Goal: Task Accomplishment & Management: Manage account settings

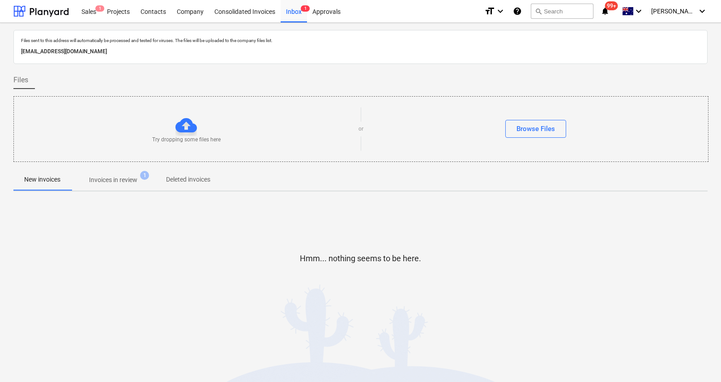
click at [117, 178] on p "Invoices in review" at bounding box center [113, 179] width 48 height 9
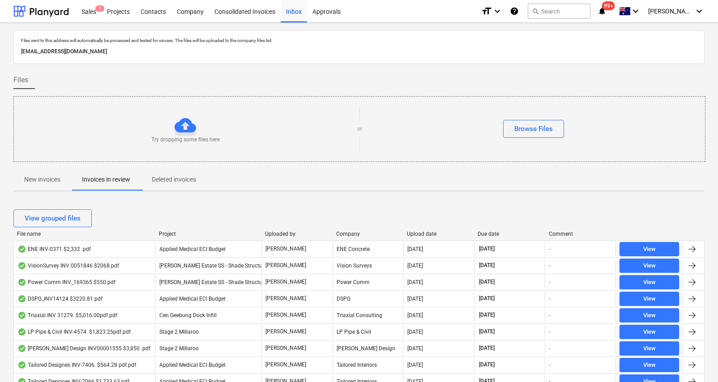
scroll to position [39, 0]
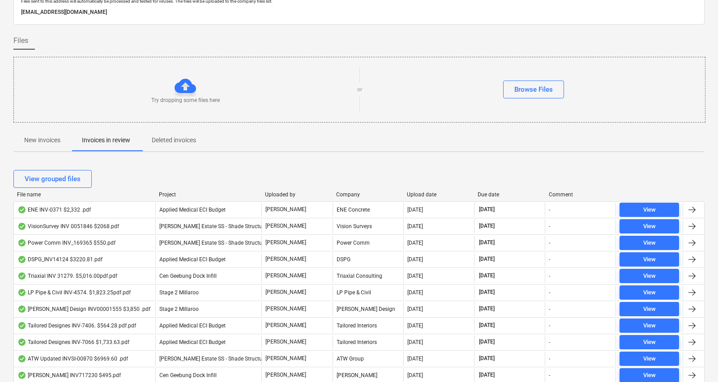
click at [415, 190] on div "View grouped files" at bounding box center [358, 178] width 691 height 25
click at [415, 195] on div "Upload date" at bounding box center [439, 195] width 64 height 6
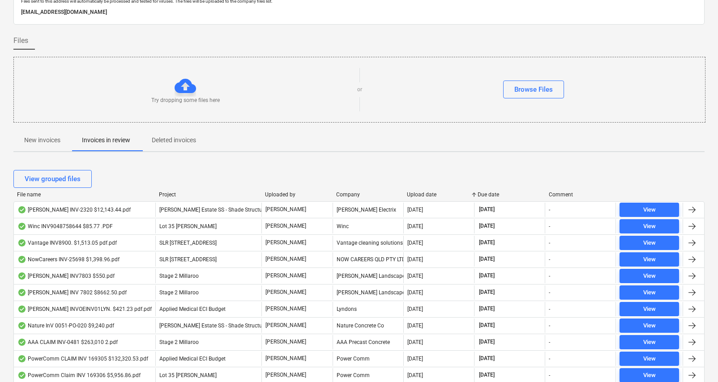
click at [415, 195] on div "Upload date" at bounding box center [439, 195] width 64 height 6
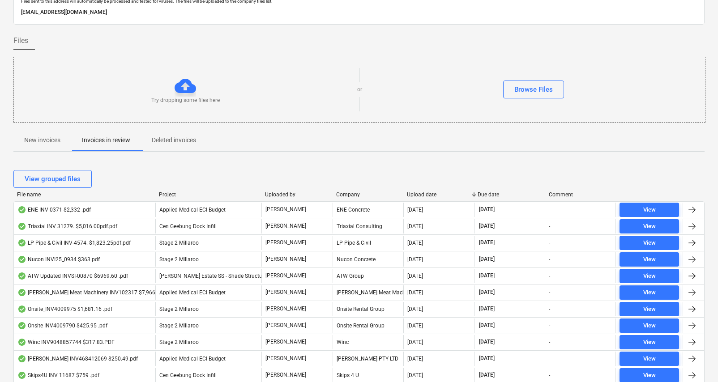
click at [75, 226] on div "Triaxial INV 31279. $5,016.00pdf.pdf" at bounding box center [67, 226] width 100 height 7
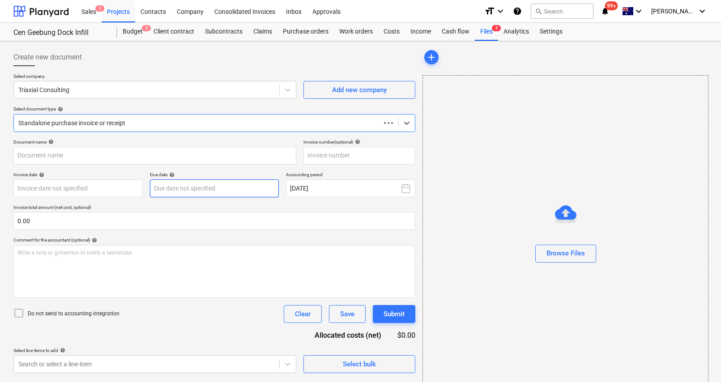
type input "31279"
type input "[DATE]"
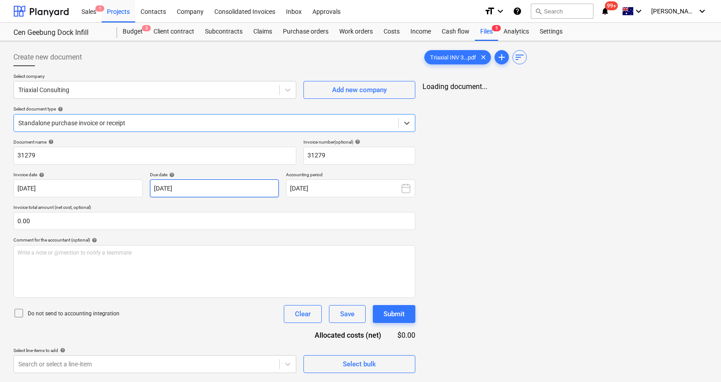
click at [230, 187] on body "Sales 1 Projects Contacts Company Consolidated Invoices Inbox Approvals format_…" at bounding box center [360, 191] width 721 height 382
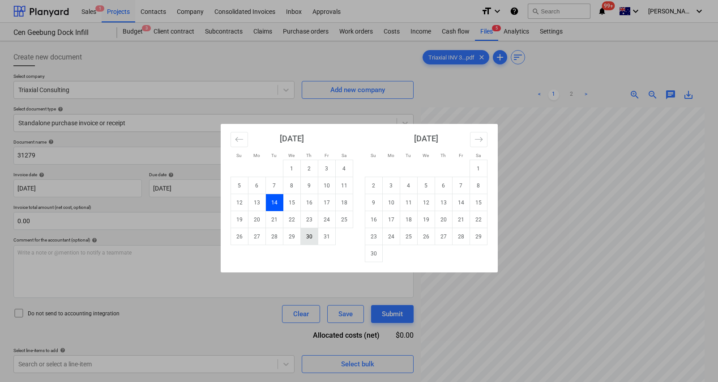
click at [308, 238] on td "30" at bounding box center [308, 236] width 17 height 17
type input "[DATE]"
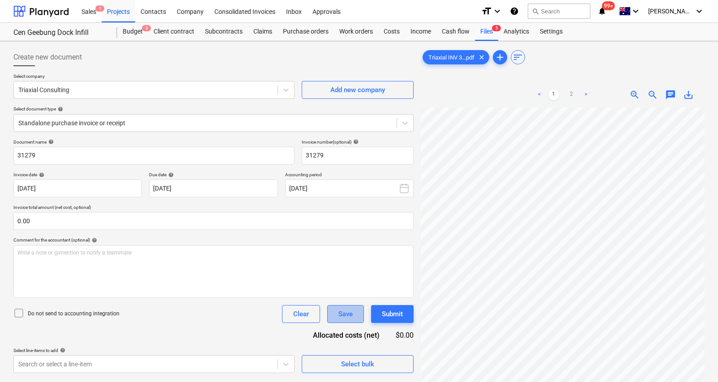
click at [338, 316] on div "Save" at bounding box center [345, 314] width 14 height 12
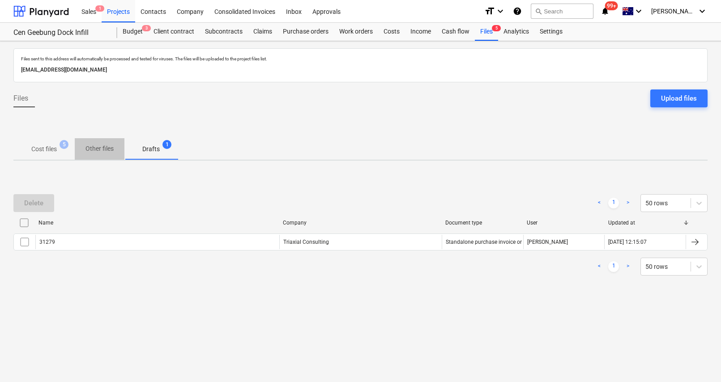
click at [101, 152] on p "Other files" at bounding box center [99, 148] width 28 height 9
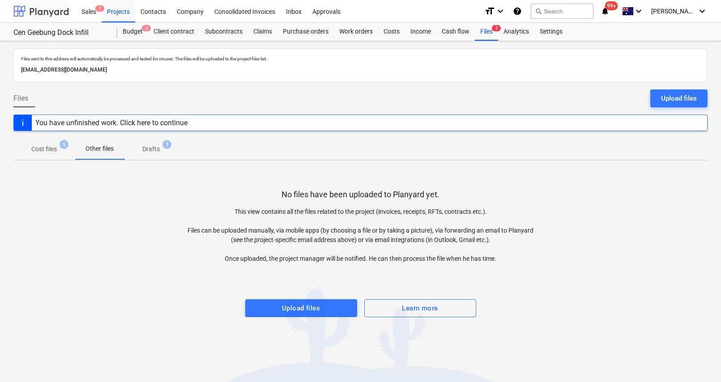
click at [37, 7] on div at bounding box center [40, 11] width 55 height 22
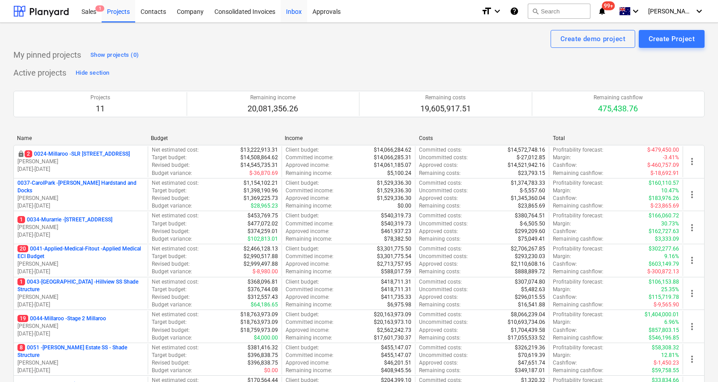
click at [294, 10] on div "Inbox" at bounding box center [294, 11] width 26 height 23
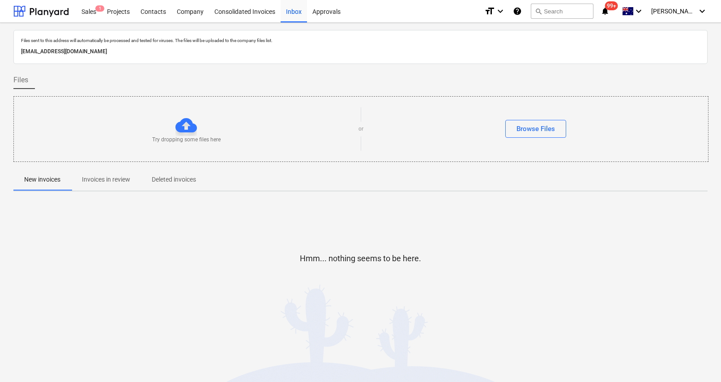
click at [121, 177] on p "Invoices in review" at bounding box center [106, 179] width 48 height 9
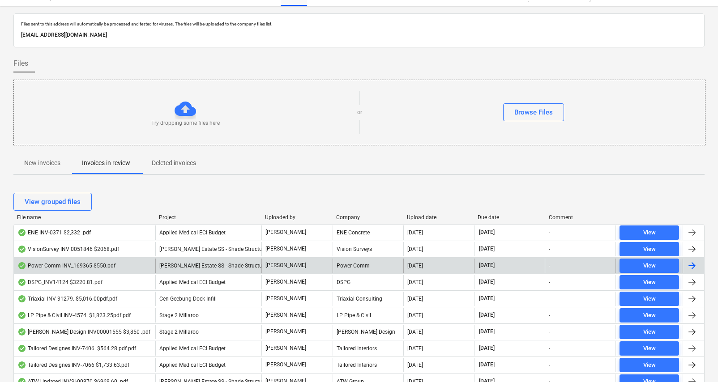
scroll to position [18, 0]
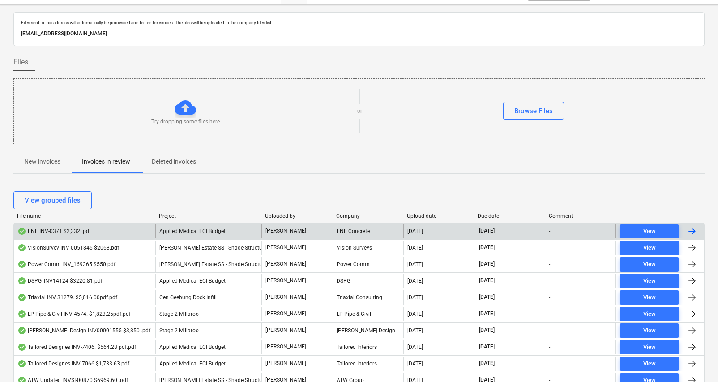
click at [67, 231] on div "ENE INV-0371 $2,332 .pdf" at bounding box center [53, 231] width 73 height 7
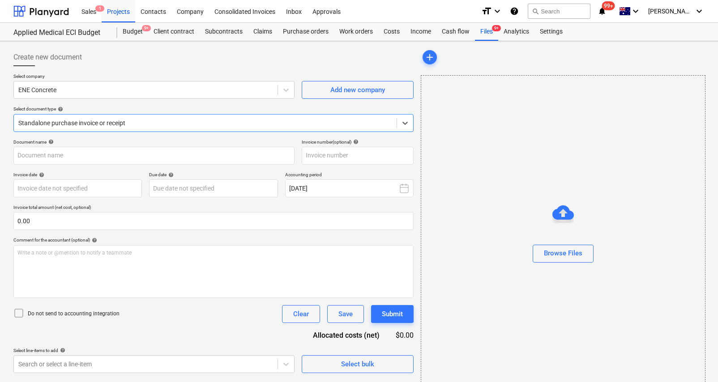
type input "INV-0371"
type input "[DATE]"
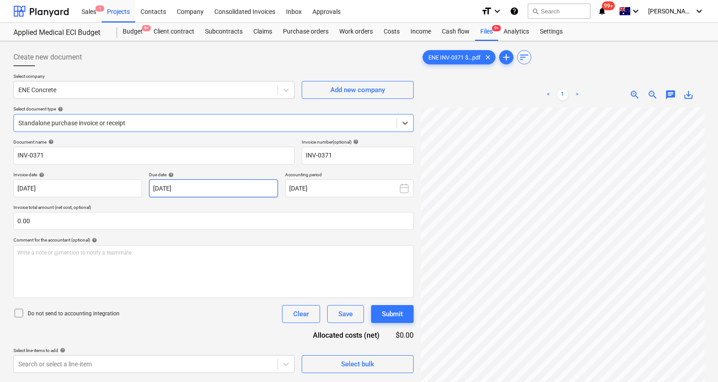
click at [222, 185] on body "Sales 1 Projects Contacts Company Consolidated Invoices Inbox Approvals format_…" at bounding box center [359, 191] width 718 height 382
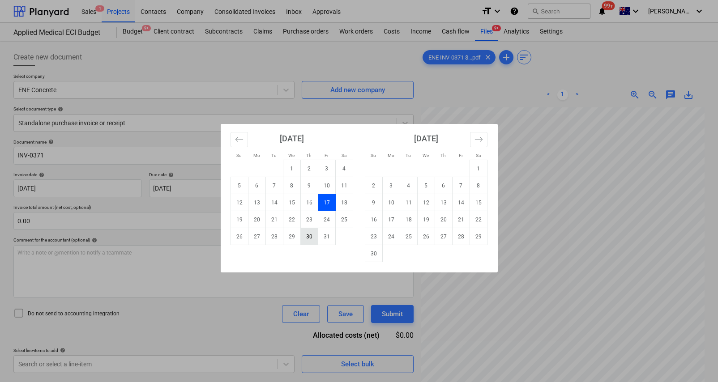
click at [306, 237] on td "30" at bounding box center [308, 236] width 17 height 17
type input "[DATE]"
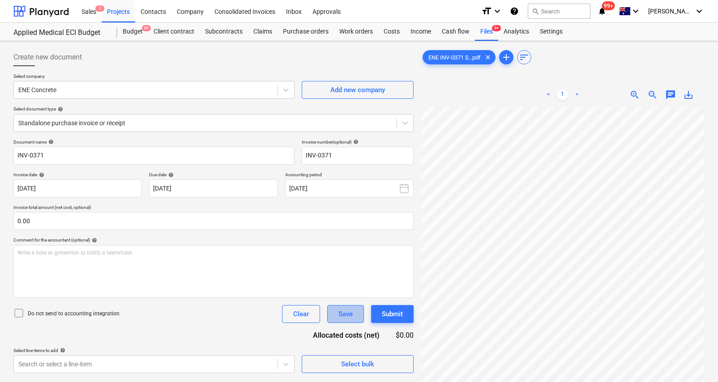
click at [338, 318] on div "Save" at bounding box center [345, 314] width 14 height 12
